Goal: Find specific page/section: Find specific page/section

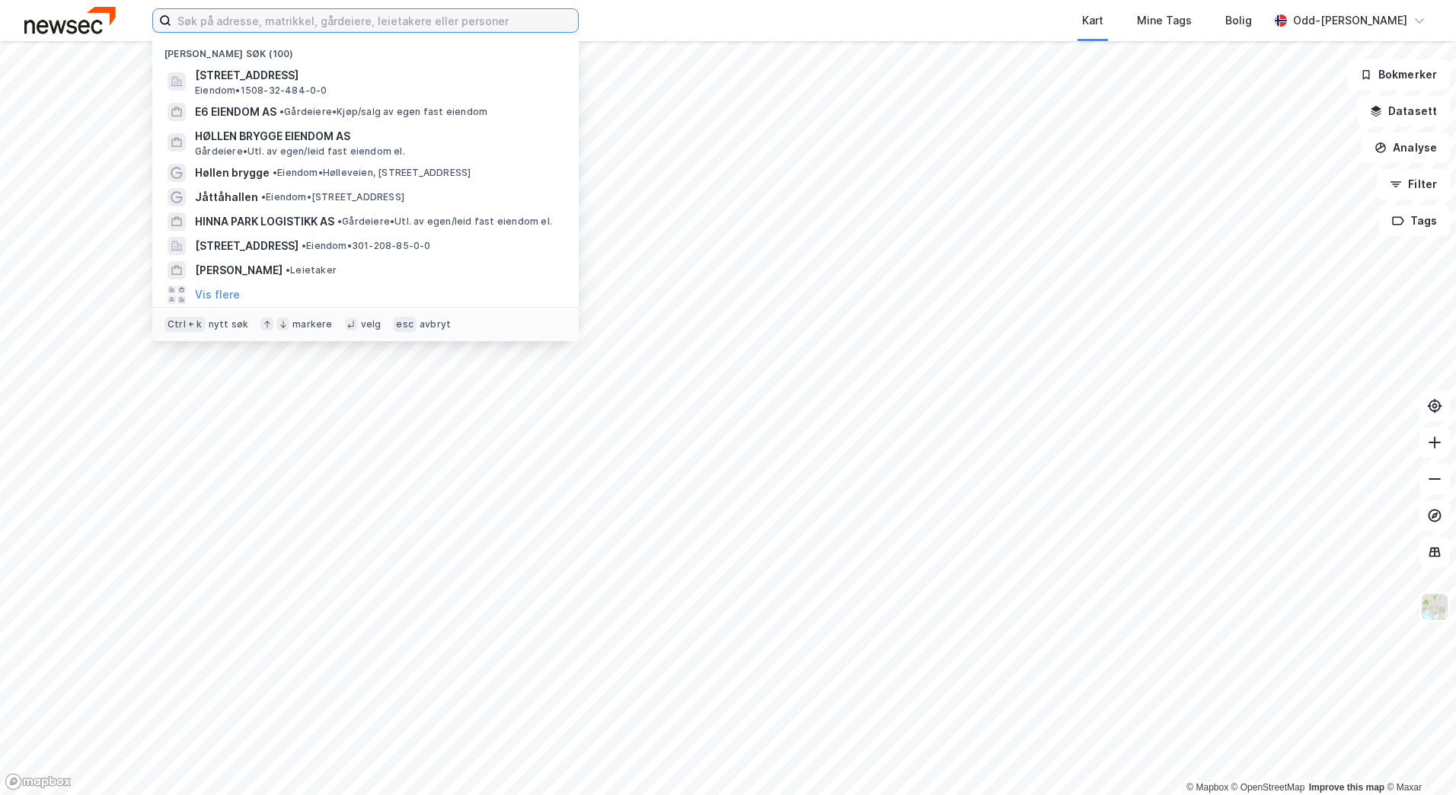
click at [334, 24] on input at bounding box center [374, 20] width 407 height 23
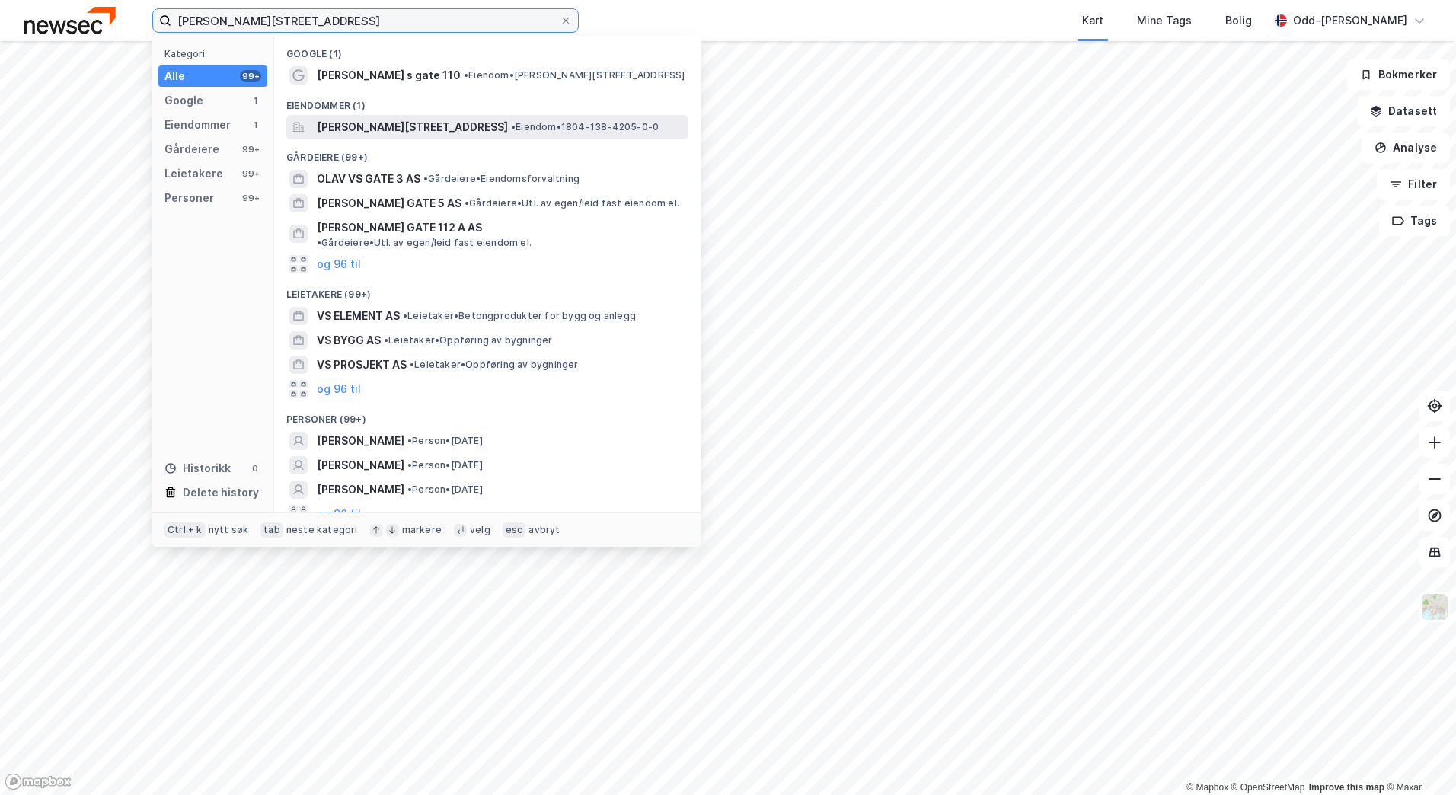
type input "[PERSON_NAME][STREET_ADDRESS]"
click at [379, 127] on span "[PERSON_NAME][STREET_ADDRESS]" at bounding box center [412, 127] width 191 height 18
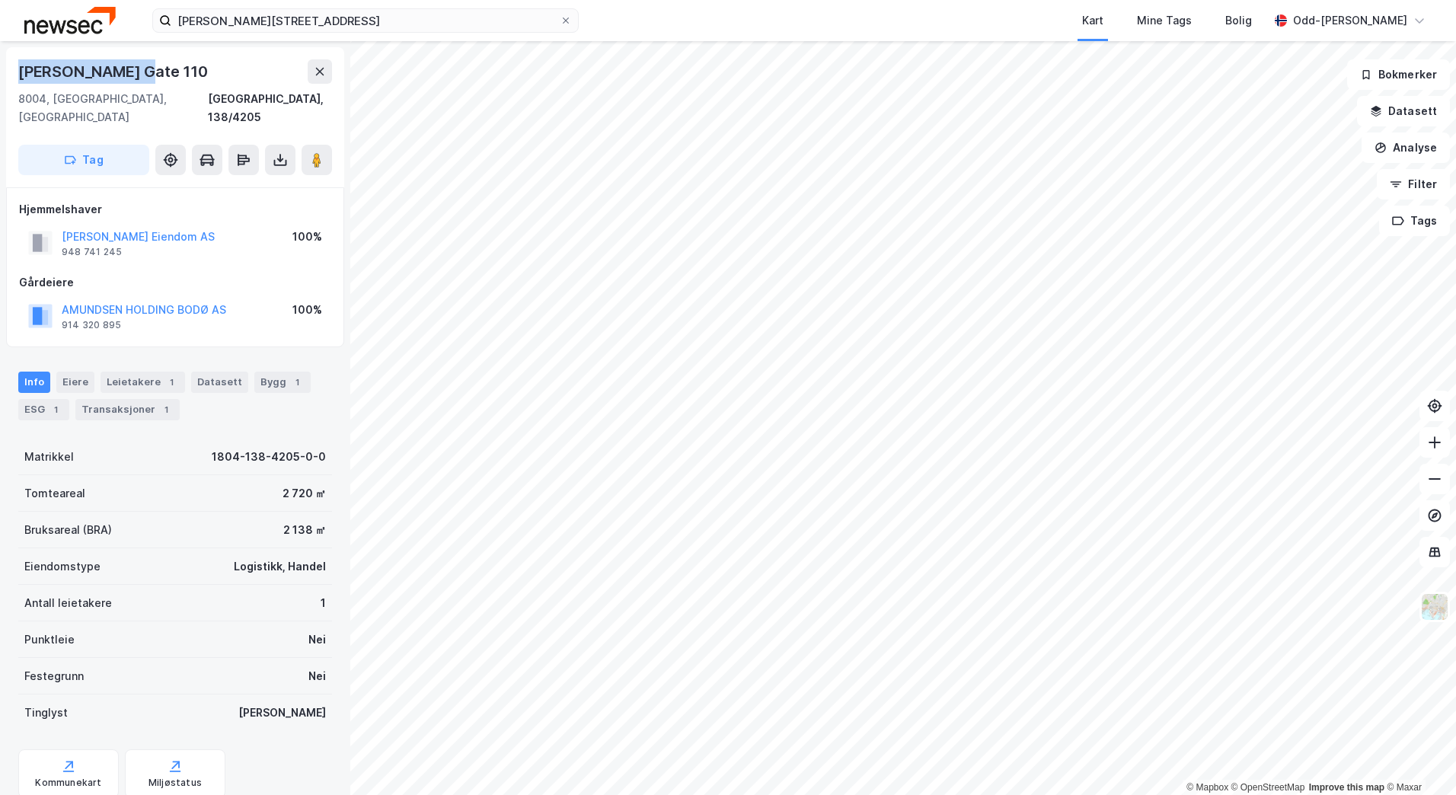
drag, startPoint x: 147, startPoint y: 69, endPoint x: 4, endPoint y: 67, distance: 143.2
click at [4, 67] on div "[PERSON_NAME] Gate 110 8004, [GEOGRAPHIC_DATA], [GEOGRAPHIC_DATA], 138/4205 Tag…" at bounding box center [175, 418] width 350 height 754
copy div "[PERSON_NAME] Gate 110"
